Goal: Task Accomplishment & Management: Manage account settings

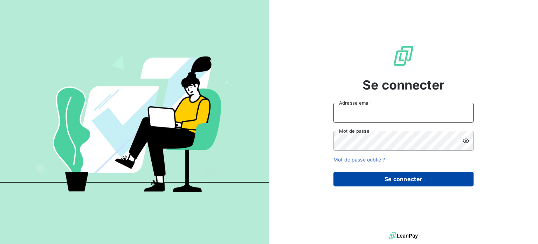
type input "[EMAIL_ADDRESS][DOMAIN_NAME]"
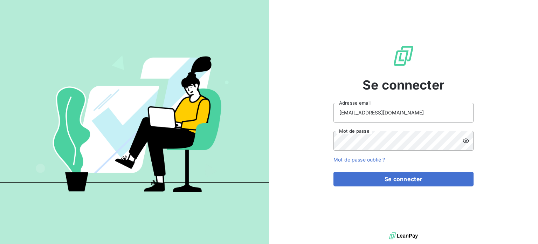
drag, startPoint x: 376, startPoint y: 180, endPoint x: 331, endPoint y: 165, distance: 47.7
click at [376, 180] on button "Se connecter" at bounding box center [404, 178] width 140 height 15
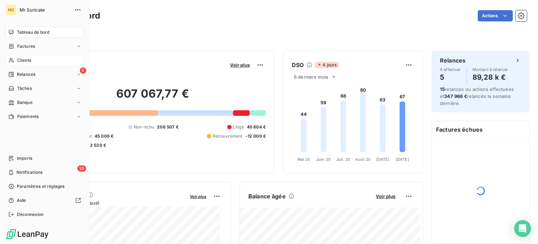
click at [16, 59] on div "Clients" at bounding box center [45, 60] width 78 height 11
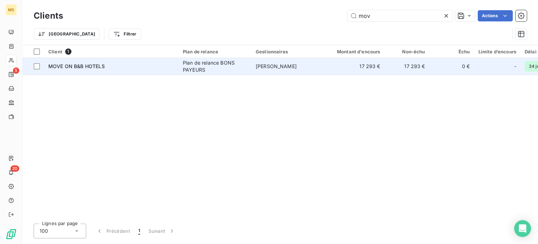
type input "mov"
click at [91, 60] on td "MOVE ON B&B HOTELS" at bounding box center [111, 66] width 135 height 17
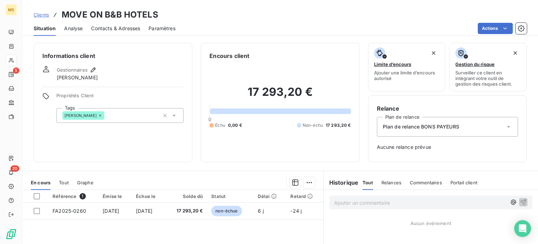
scroll to position [101, 0]
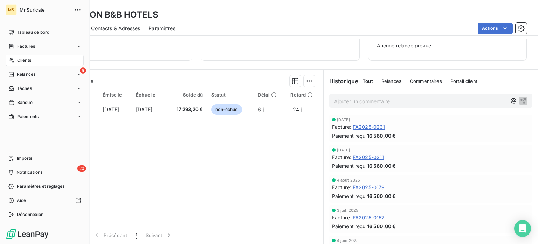
drag, startPoint x: 35, startPoint y: 61, endPoint x: 42, endPoint y: 53, distance: 10.4
click at [36, 60] on div "Clients" at bounding box center [45, 60] width 78 height 11
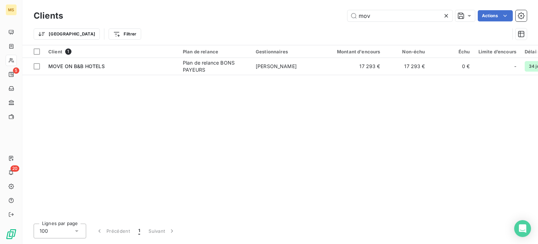
drag, startPoint x: 374, startPoint y: 15, endPoint x: 324, endPoint y: 15, distance: 49.8
click at [324, 15] on div "mov Actions" at bounding box center [300, 15] width 456 height 11
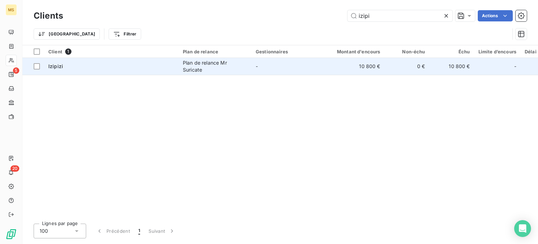
type input "izipi"
click at [132, 65] on div "Izipizi" at bounding box center [111, 66] width 126 height 7
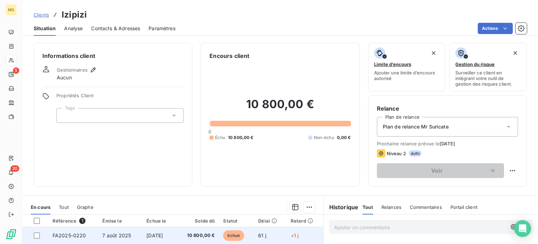
click at [91, 238] on td "FA2025-0220" at bounding box center [73, 235] width 50 height 17
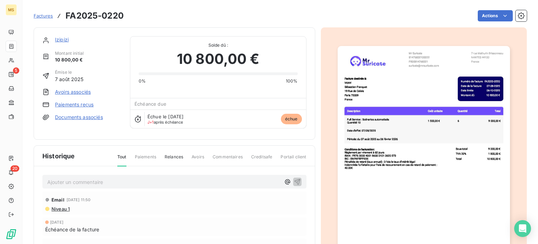
click at [65, 104] on link "Paiements reçus" at bounding box center [74, 104] width 39 height 7
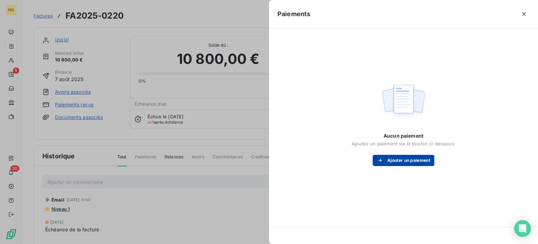
click at [388, 163] on button "Ajouter un paiement" at bounding box center [404, 160] width 62 height 11
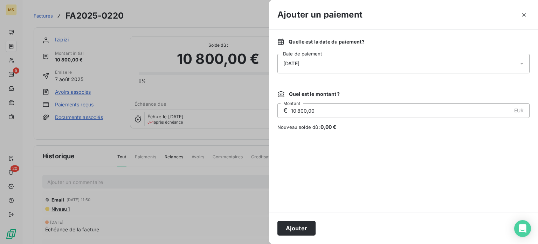
click at [285, 224] on button "Ajouter" at bounding box center [297, 227] width 38 height 15
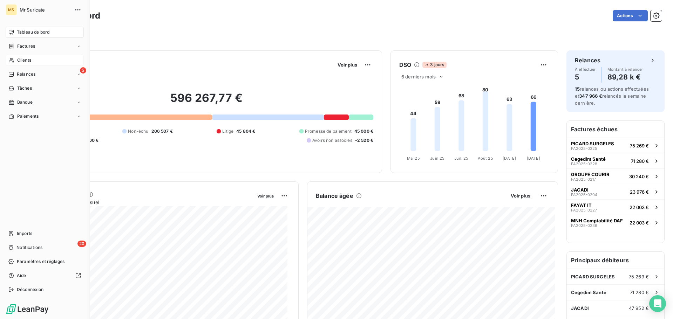
drag, startPoint x: 11, startPoint y: 60, endPoint x: 51, endPoint y: 46, distance: 42.0
click at [11, 60] on icon at bounding box center [11, 60] width 6 height 6
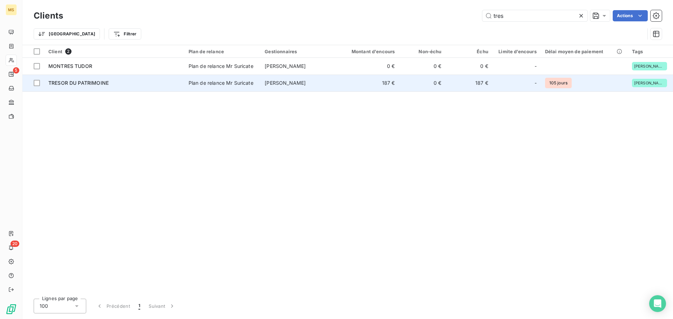
type input "tres"
click at [240, 90] on td "Plan de relance Mr Suricate" at bounding box center [222, 83] width 76 height 17
click at [214, 86] on td "Plan de relance Mr Suricate" at bounding box center [222, 83] width 76 height 17
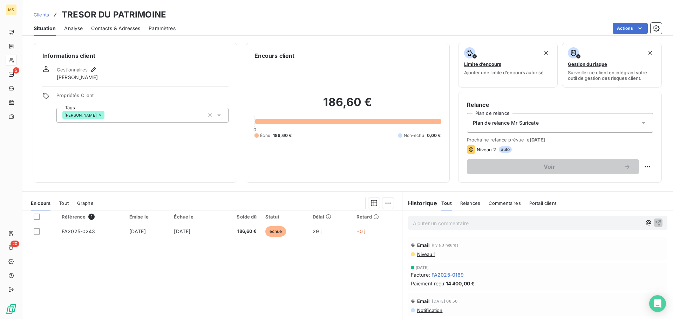
click at [121, 26] on div "Contacts & Adresses" at bounding box center [115, 28] width 49 height 15
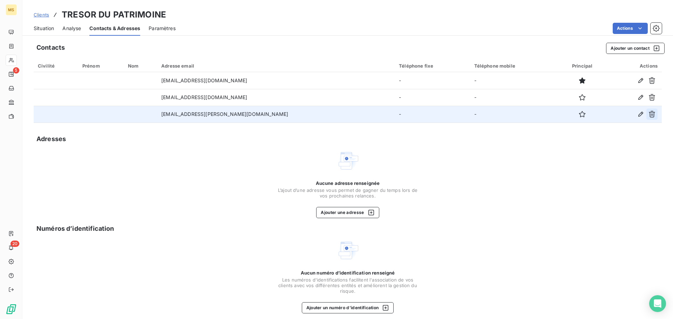
click at [648, 115] on icon "button" at bounding box center [651, 114] width 7 height 7
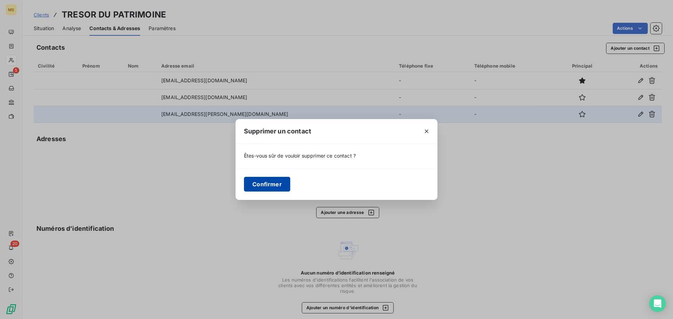
click at [281, 184] on button "Confirmer" at bounding box center [267, 184] width 46 height 15
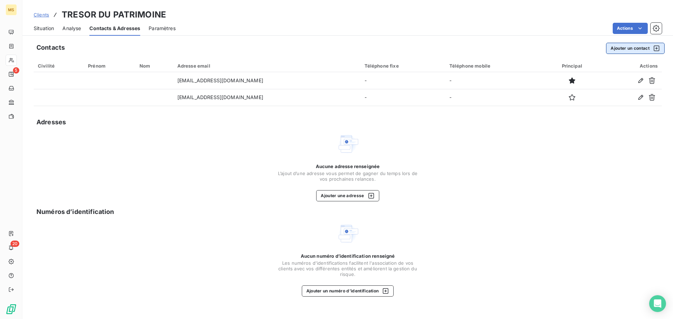
click at [625, 46] on button "Ajouter un contact" at bounding box center [635, 48] width 59 height 11
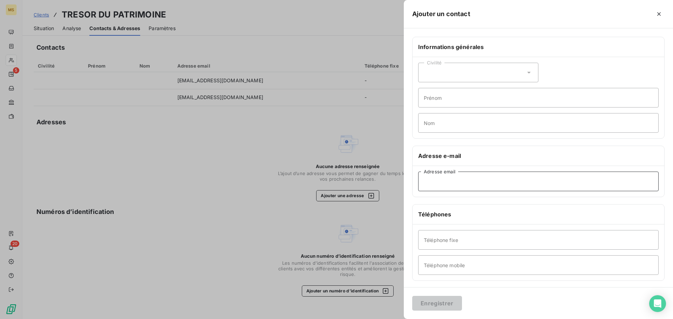
click at [441, 189] on input "Adresse email" at bounding box center [538, 182] width 240 height 20
paste input "[EMAIL_ADDRESS][DOMAIN_NAME]"
click at [425, 180] on input "[EMAIL_ADDRESS][DOMAIN_NAME]" at bounding box center [538, 182] width 240 height 20
type input "[EMAIL_ADDRESS][DOMAIN_NAME]"
drag, startPoint x: 451, startPoint y: 312, endPoint x: 449, endPoint y: 307, distance: 5.7
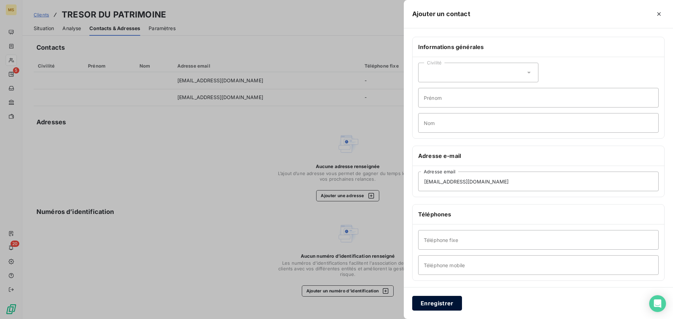
click at [451, 312] on div "Enregistrer" at bounding box center [538, 303] width 269 height 32
click at [449, 306] on button "Enregistrer" at bounding box center [437, 303] width 50 height 15
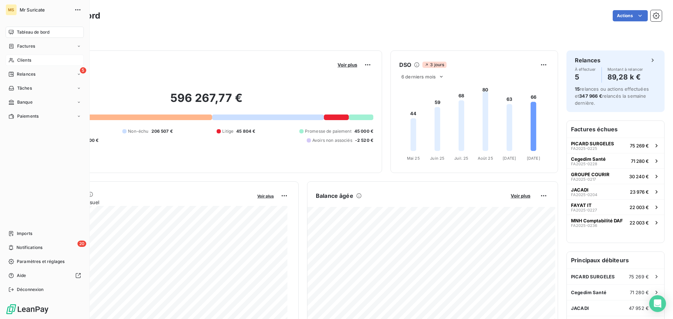
click at [16, 62] on div "Clients" at bounding box center [45, 60] width 78 height 11
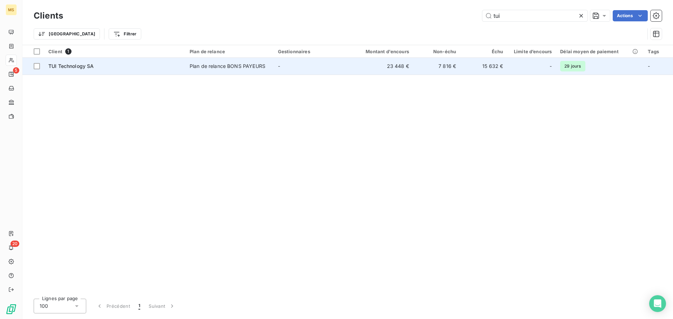
type input "tui"
click at [102, 68] on div "TUI Technology SA" at bounding box center [114, 66] width 133 height 7
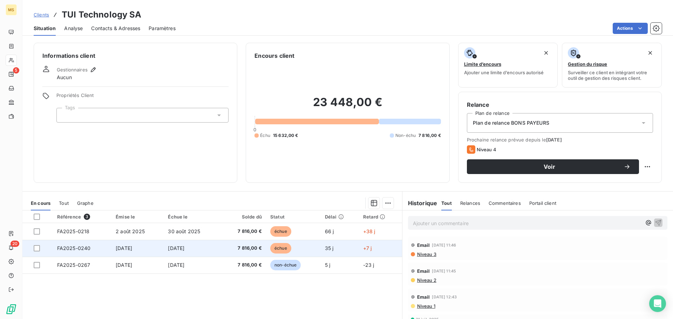
click at [94, 247] on td "FA2025-0240" at bounding box center [82, 248] width 59 height 17
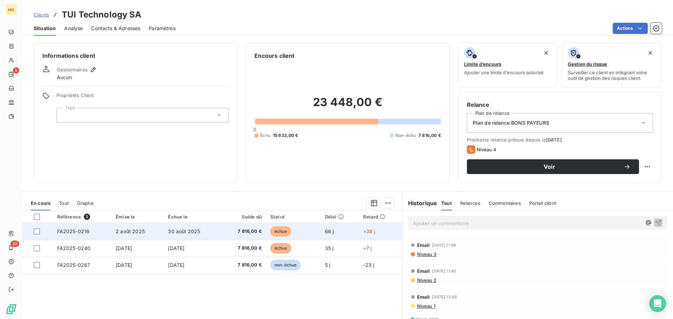
click at [190, 227] on td "30 août 2025" at bounding box center [192, 231] width 57 height 17
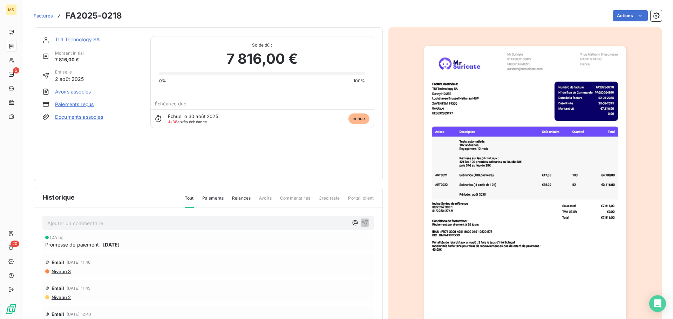
click at [57, 106] on link "Paiements reçus" at bounding box center [74, 104] width 39 height 7
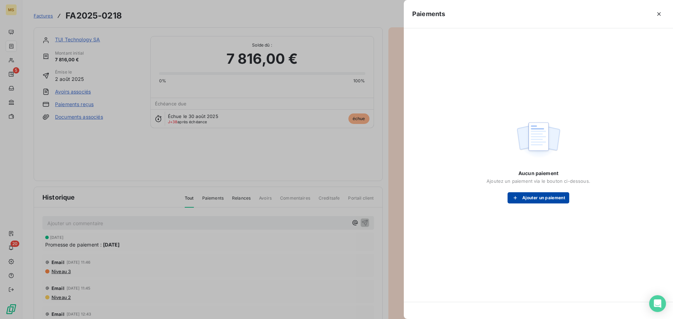
click at [523, 197] on button "Ajouter un paiement" at bounding box center [539, 197] width 62 height 11
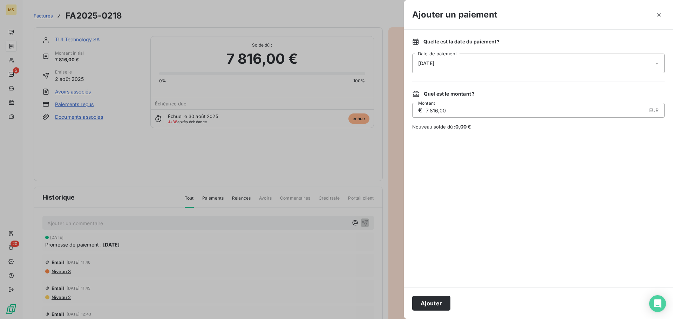
click at [446, 68] on div "07/10/2025" at bounding box center [538, 64] width 252 height 20
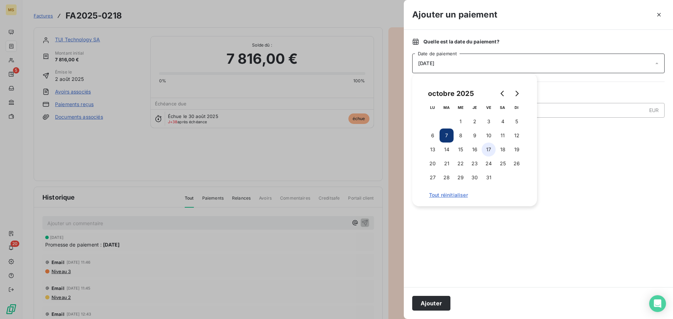
drag, startPoint x: 492, startPoint y: 137, endPoint x: 487, endPoint y: 150, distance: 13.7
click at [492, 137] on button "10" at bounding box center [489, 136] width 14 height 14
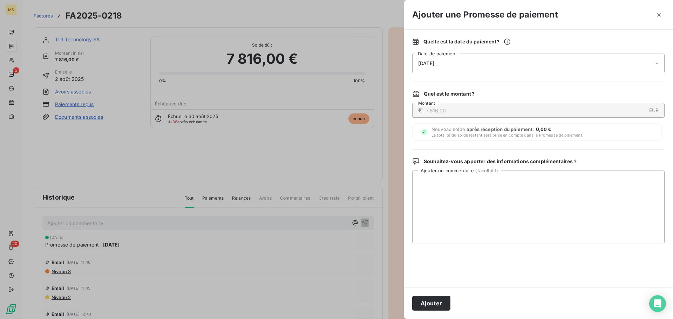
drag, startPoint x: 435, startPoint y: 302, endPoint x: 424, endPoint y: 292, distance: 14.9
click at [434, 302] on button "Ajouter" at bounding box center [431, 303] width 38 height 15
